Goal: Find contact information: Find contact information

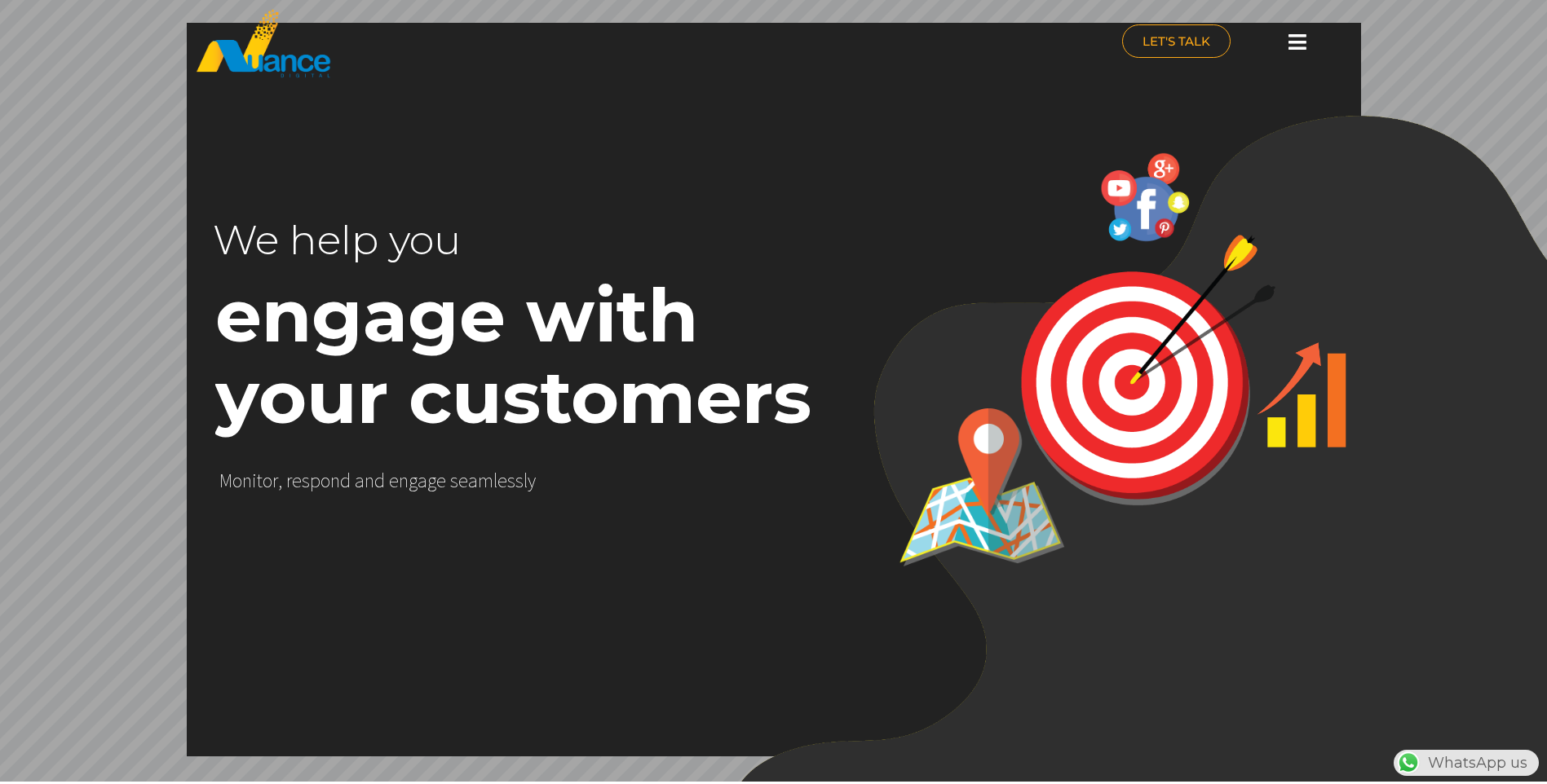
click at [1297, 35] on icon at bounding box center [1297, 42] width 18 height 21
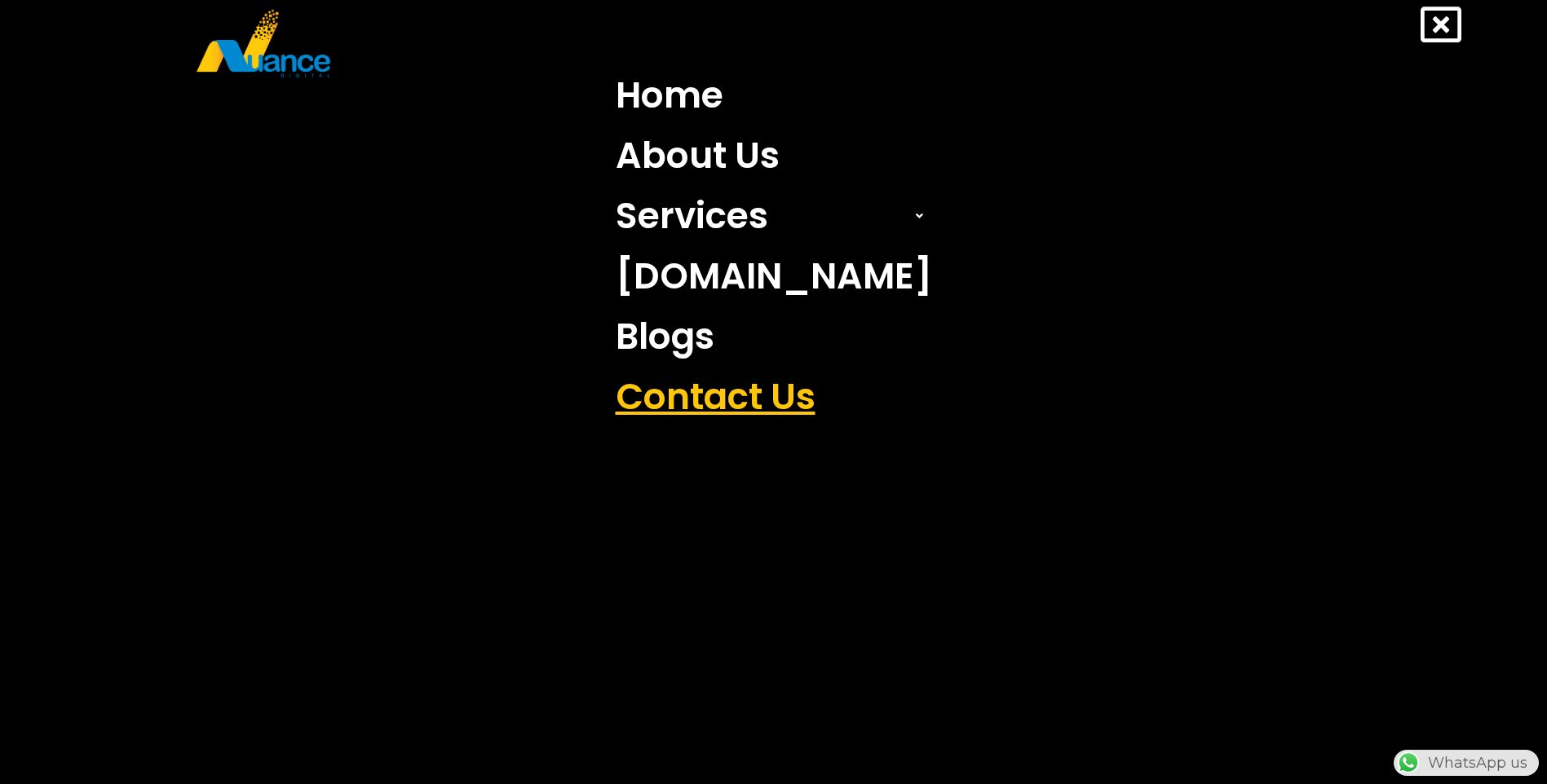
click at [779, 384] on link "Contact Us" at bounding box center [773, 398] width 341 height 61
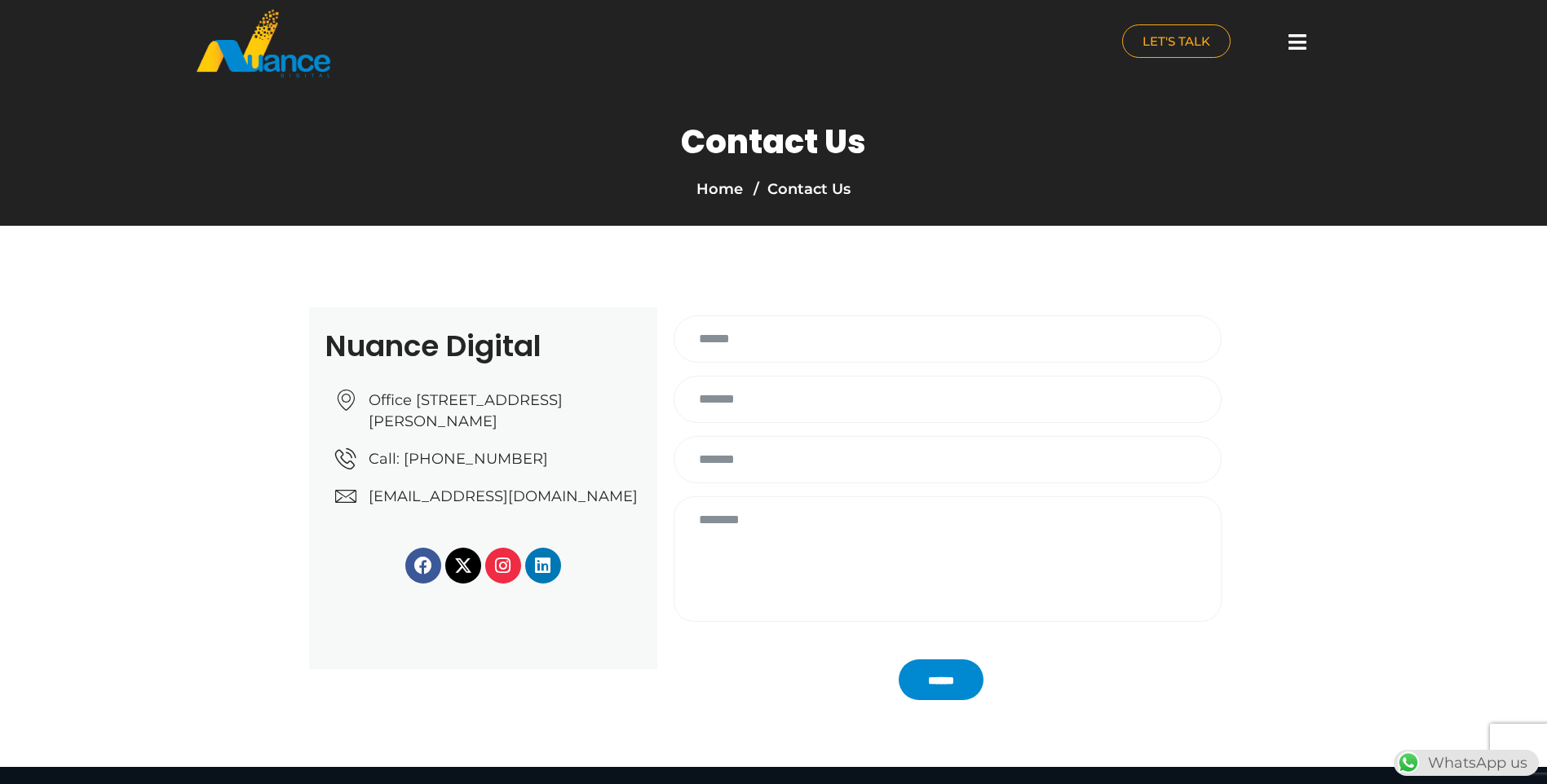
click at [530, 507] on span "[EMAIL_ADDRESS][DOMAIN_NAME]" at bounding box center [501, 496] width 273 height 21
